Goal: Task Accomplishment & Management: Manage account settings

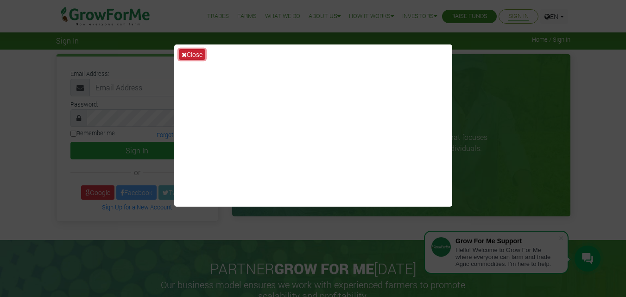
click at [197, 57] on button "Close" at bounding box center [192, 54] width 26 height 11
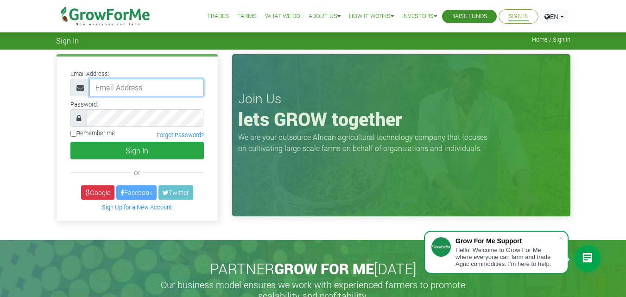
click at [124, 94] on input "email" at bounding box center [146, 88] width 115 height 18
type input "kikemurdock2255@gmail.com"
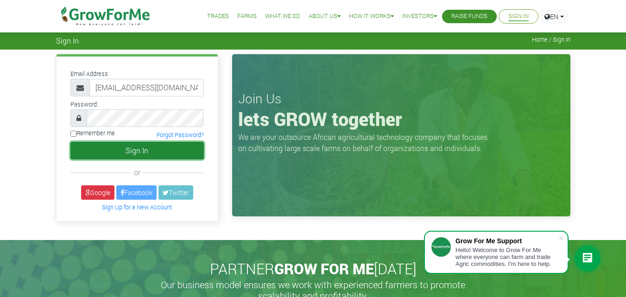
click at [139, 147] on button "Sign In" at bounding box center [137, 151] width 134 height 18
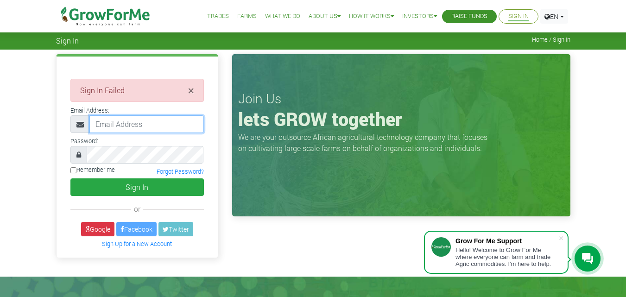
drag, startPoint x: 130, startPoint y: 133, endPoint x: 156, endPoint y: 142, distance: 27.3
click at [156, 142] on div "× Sign In Failed Email Address:" at bounding box center [137, 157] width 161 height 201
type input "kikemurdock2255@gmail.com"
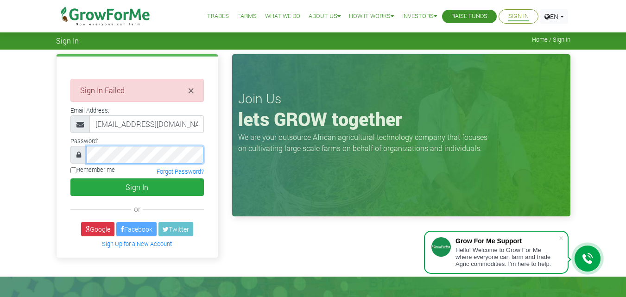
click at [70, 179] on button "Sign In" at bounding box center [137, 188] width 134 height 18
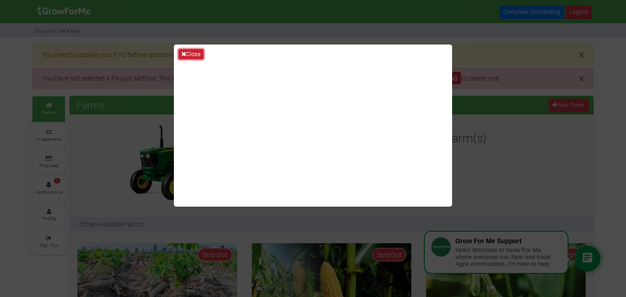
click at [185, 51] on icon at bounding box center [183, 54] width 5 height 6
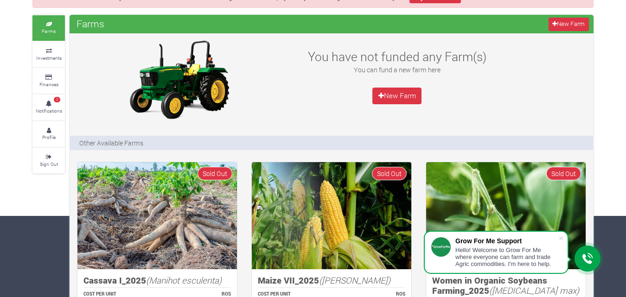
scroll to position [95, 0]
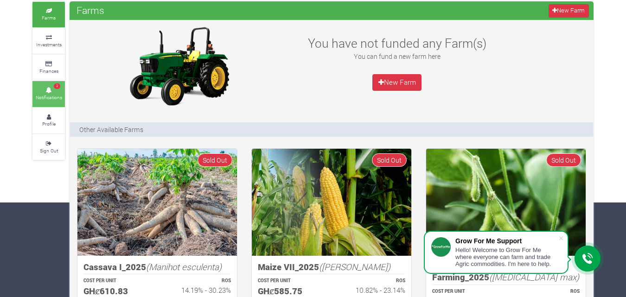
click at [41, 93] on link "2 Notifications" at bounding box center [48, 94] width 32 height 26
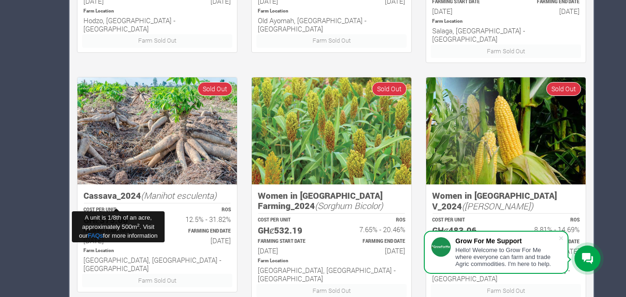
scroll to position [670, 0]
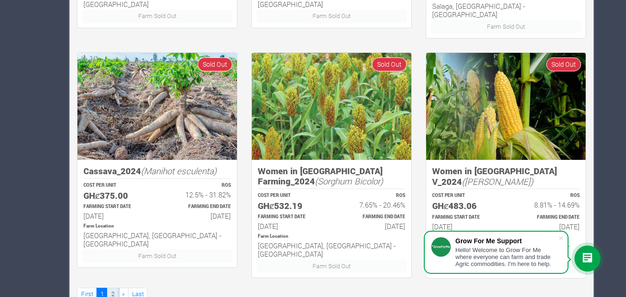
click at [114, 288] on link "2" at bounding box center [112, 294] width 11 height 13
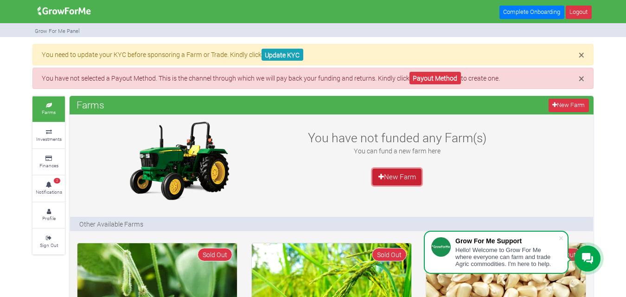
click at [401, 177] on link "New Farm" at bounding box center [396, 177] width 49 height 17
click at [285, 56] on link "Update KYC" at bounding box center [283, 55] width 42 height 13
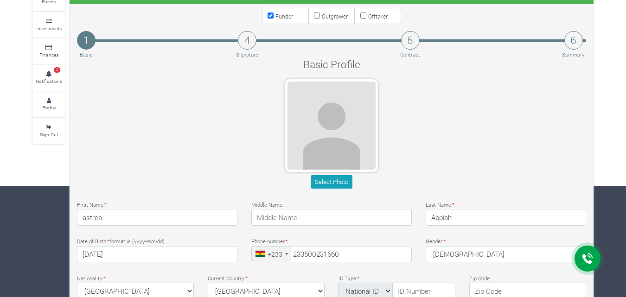
scroll to position [111, 0]
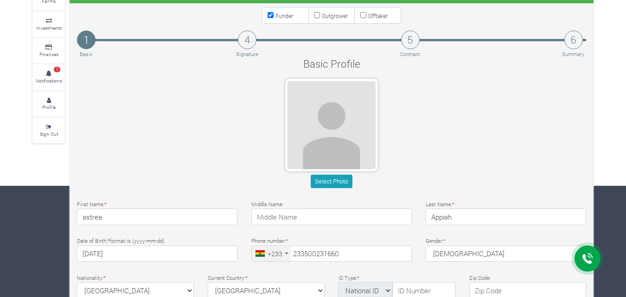
type input "50 023 1660"
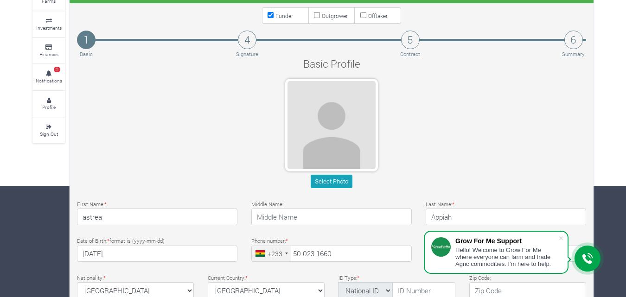
scroll to position [112, 0]
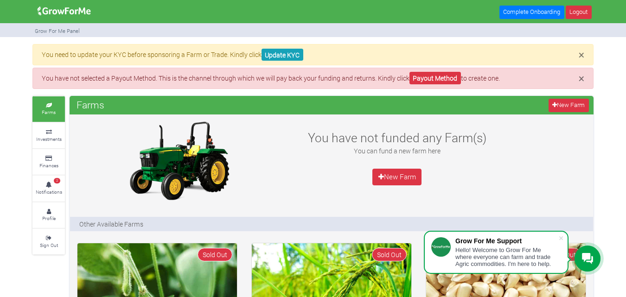
click at [57, 113] on link "Farms" at bounding box center [48, 109] width 32 height 26
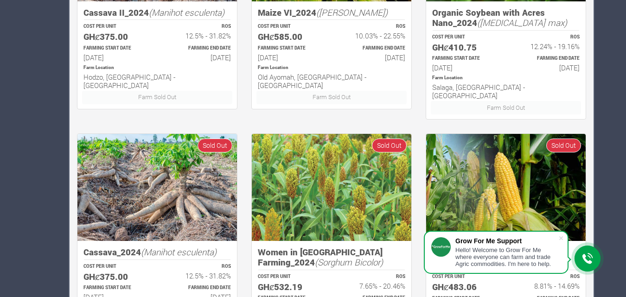
scroll to position [670, 0]
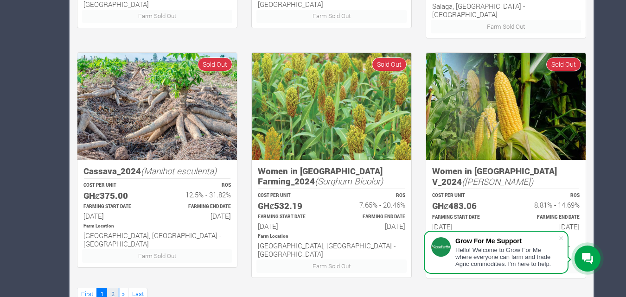
click at [114, 288] on link "2" at bounding box center [112, 294] width 11 height 13
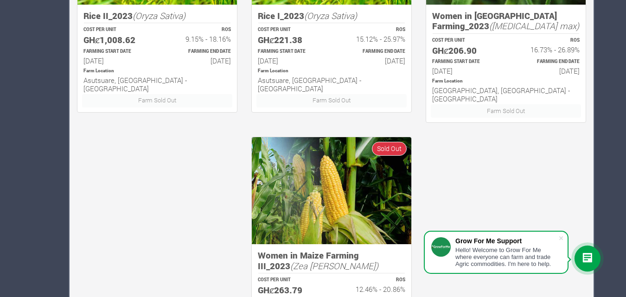
scroll to position [670, 0]
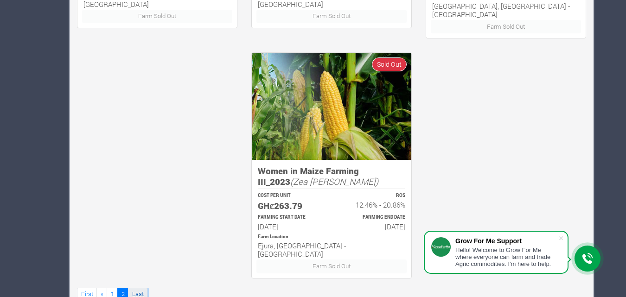
click at [138, 288] on link "Last" at bounding box center [137, 294] width 19 height 13
